Goal: Information Seeking & Learning: Learn about a topic

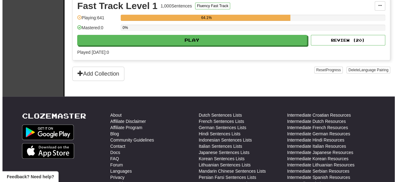
scroll to position [150, 0]
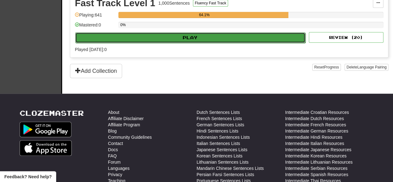
click at [193, 38] on button "Play" at bounding box center [190, 37] width 230 height 11
select select "**"
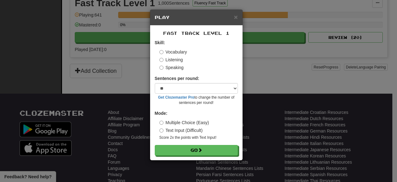
click at [174, 69] on label "Speaking" at bounding box center [172, 67] width 24 height 6
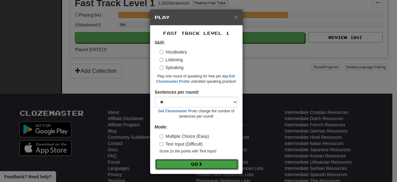
click at [183, 162] on button "Go" at bounding box center [196, 164] width 83 height 11
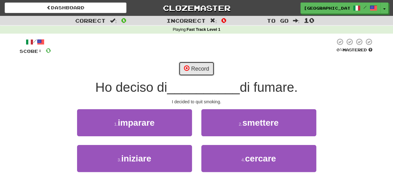
click at [207, 72] on button "Record" at bounding box center [197, 68] width 36 height 14
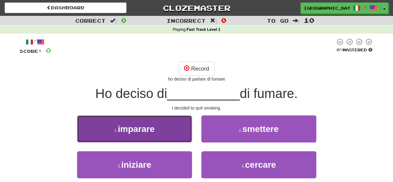
click at [163, 120] on button "1 . imparare" at bounding box center [134, 128] width 115 height 27
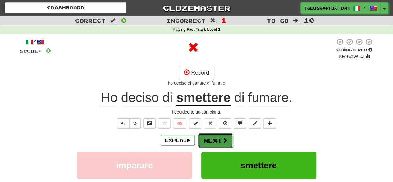
click at [219, 139] on button "Next" at bounding box center [215, 140] width 35 height 14
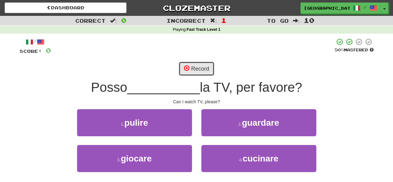
click at [200, 66] on button "Record" at bounding box center [197, 68] width 36 height 14
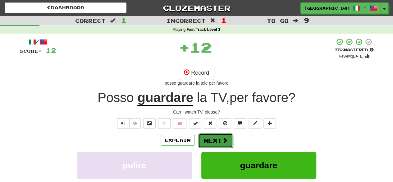
click at [217, 136] on button "Next" at bounding box center [215, 140] width 35 height 14
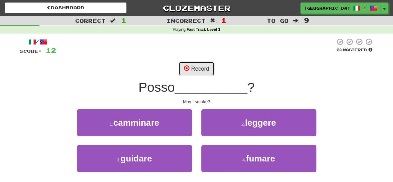
click at [199, 67] on button "Record" at bounding box center [197, 68] width 36 height 14
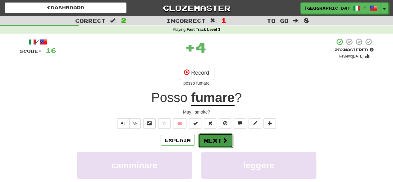
click at [215, 142] on button "Next" at bounding box center [215, 140] width 35 height 14
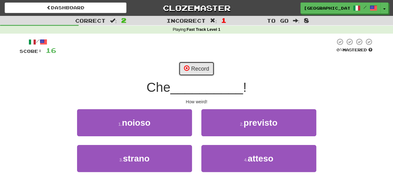
click at [203, 68] on button "Record" at bounding box center [197, 68] width 36 height 14
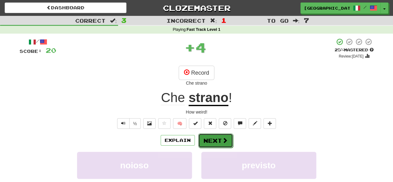
click at [220, 140] on button "Next" at bounding box center [215, 140] width 35 height 14
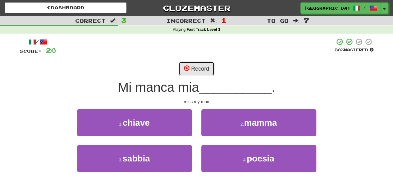
click at [191, 69] on button "Record" at bounding box center [197, 68] width 36 height 14
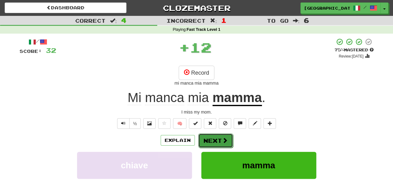
click at [223, 139] on span at bounding box center [225, 140] width 6 height 6
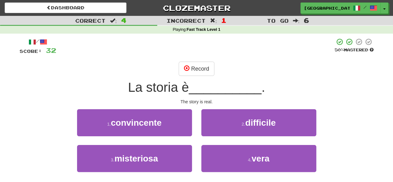
click at [206, 61] on div "/ Score: 32 50 % Mastered Record La storia è __________ . The story is real. 1 …" at bounding box center [197, 116] width 354 height 156
click at [206, 64] on button "Record" at bounding box center [197, 68] width 36 height 14
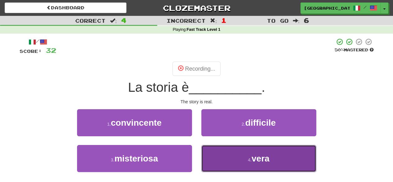
click at [236, 157] on button "4 . vera" at bounding box center [258, 158] width 115 height 27
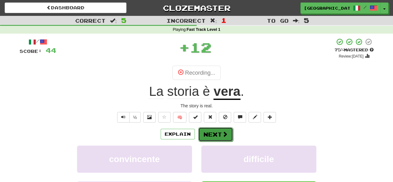
click at [215, 130] on button "Next" at bounding box center [215, 134] width 35 height 14
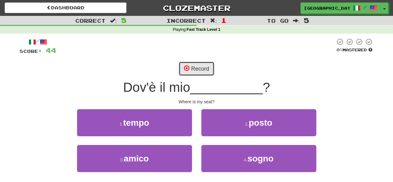
click at [198, 66] on button "Record" at bounding box center [197, 68] width 36 height 14
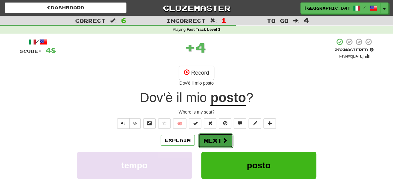
click at [218, 139] on button "Next" at bounding box center [215, 140] width 35 height 14
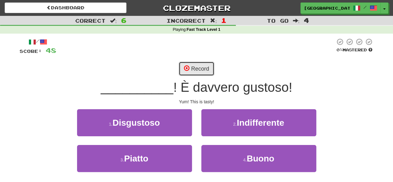
click at [200, 67] on button "Record" at bounding box center [197, 68] width 36 height 14
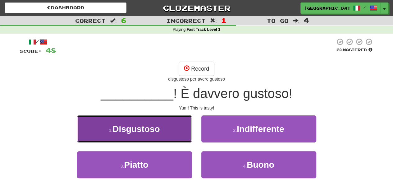
click at [174, 126] on button "1 . Disgustoso" at bounding box center [134, 128] width 115 height 27
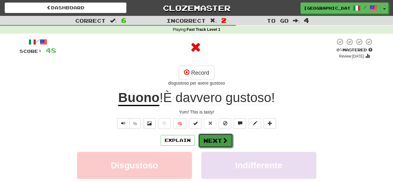
click at [215, 138] on button "Next" at bounding box center [215, 140] width 35 height 14
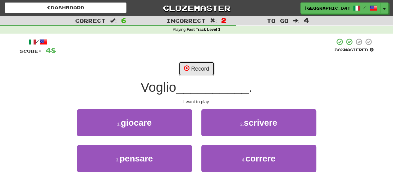
click at [207, 63] on button "Record" at bounding box center [197, 68] width 36 height 14
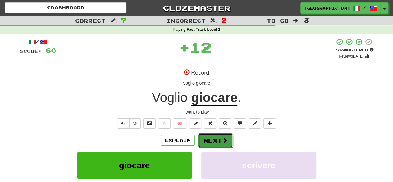
click at [217, 145] on button "Next" at bounding box center [215, 140] width 35 height 14
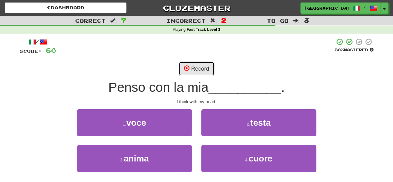
click at [207, 71] on button "Record" at bounding box center [197, 68] width 36 height 14
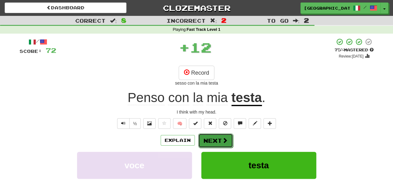
click at [217, 139] on button "Next" at bounding box center [215, 140] width 35 height 14
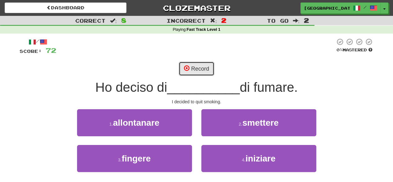
click at [197, 69] on button "Record" at bounding box center [197, 68] width 36 height 14
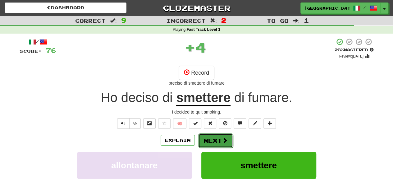
click at [216, 138] on button "Next" at bounding box center [215, 140] width 35 height 14
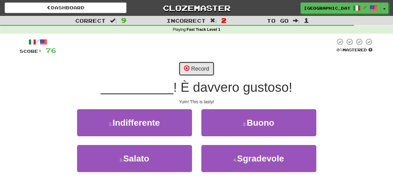
click at [202, 66] on button "Record" at bounding box center [197, 68] width 36 height 14
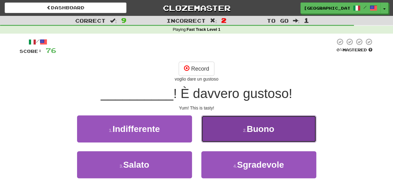
click at [225, 121] on button "2 . Buono" at bounding box center [258, 128] width 115 height 27
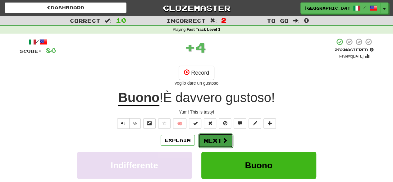
click at [216, 142] on button "Next" at bounding box center [215, 140] width 35 height 14
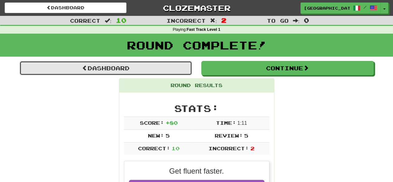
click at [176, 69] on link "Dashboard" at bounding box center [106, 68] width 172 height 14
